Goal: Transaction & Acquisition: Book appointment/travel/reservation

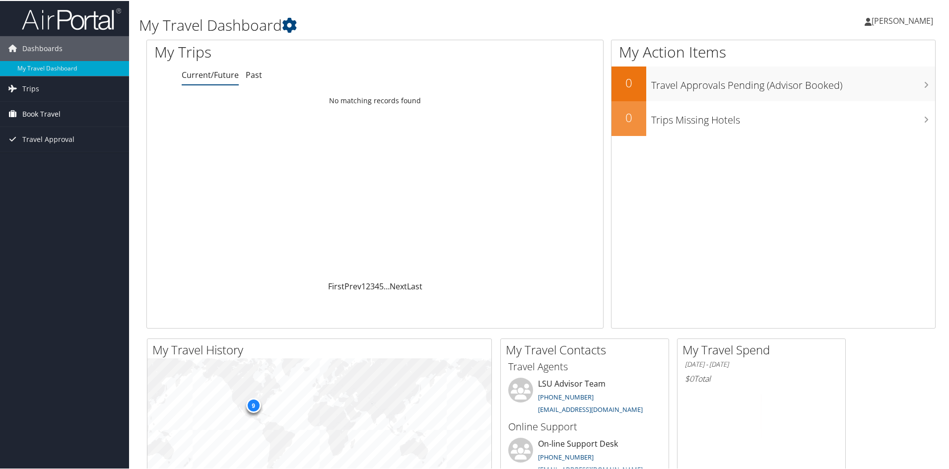
click at [63, 118] on link "Book Travel" at bounding box center [64, 113] width 129 height 25
click at [38, 153] on link "Book/Manage Online Trips" at bounding box center [64, 148] width 129 height 15
click at [19, 83] on icon at bounding box center [12, 87] width 15 height 15
click at [44, 110] on link "Current/Future Trips" at bounding box center [64, 107] width 129 height 15
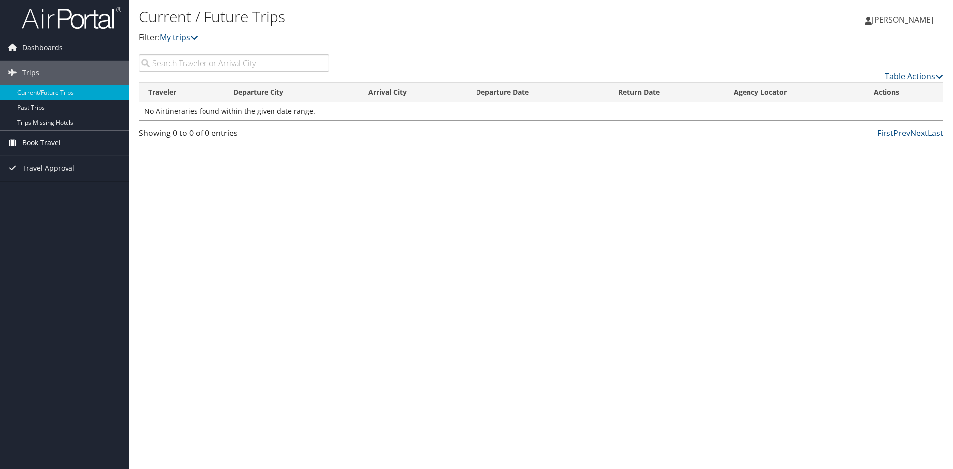
click at [40, 138] on span "Book Travel" at bounding box center [41, 143] width 38 height 25
click at [41, 180] on link "Book/Manage Online Trips" at bounding box center [64, 177] width 129 height 15
